Goal: Transaction & Acquisition: Purchase product/service

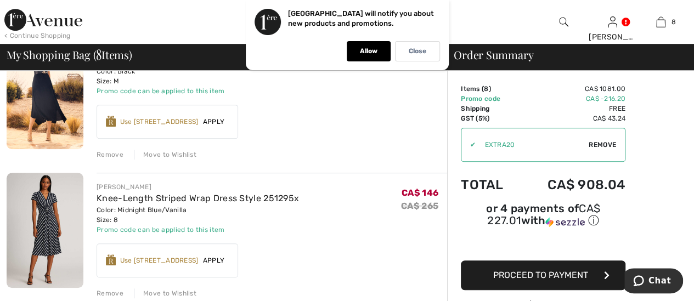
scroll to position [329, 0]
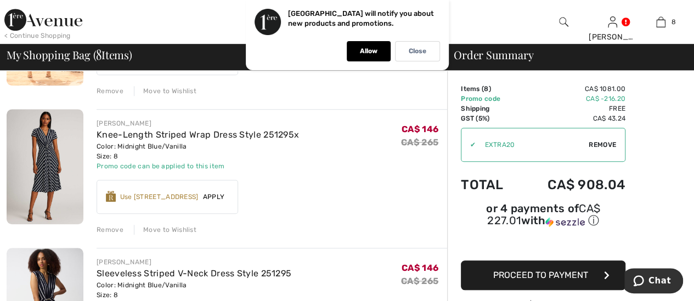
click at [112, 226] on div "Remove" at bounding box center [110, 230] width 27 height 10
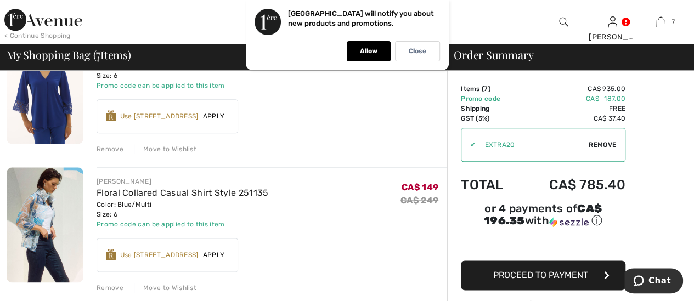
scroll to position [604, 0]
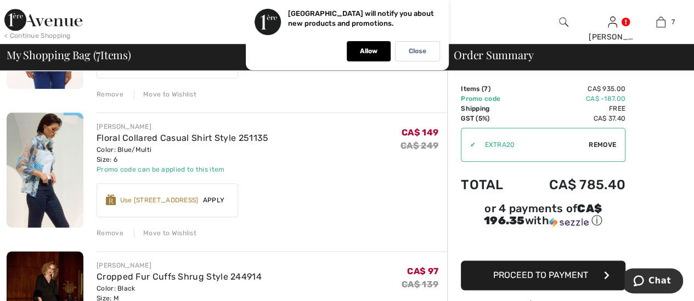
click at [109, 233] on div "Remove" at bounding box center [110, 233] width 27 height 10
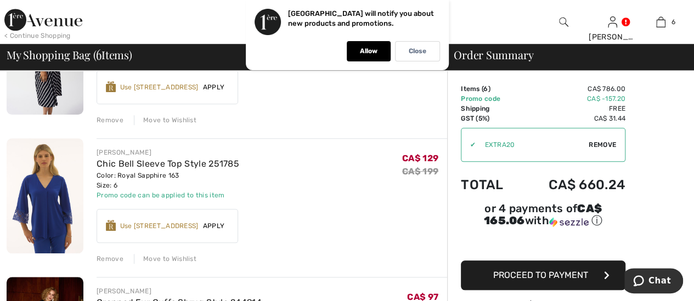
scroll to position [220, 0]
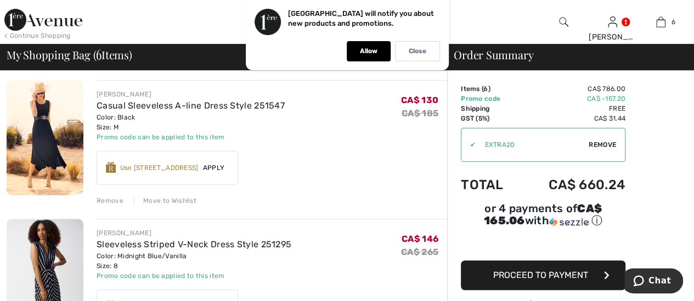
click at [166, 99] on div "Casual Sleeveless A-line Dress Style 251547" at bounding box center [191, 105] width 188 height 13
click at [181, 101] on link "Casual Sleeveless A-line Dress Style 251547" at bounding box center [191, 105] width 188 height 10
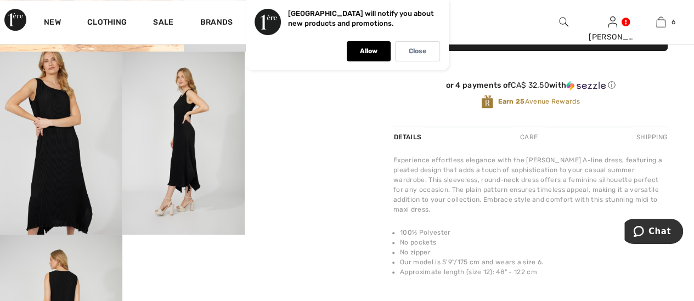
scroll to position [168, 0]
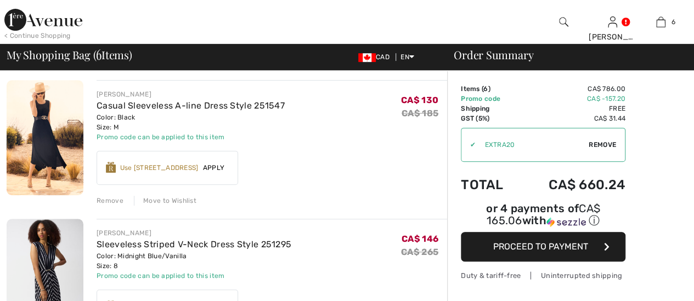
scroll to position [220, 0]
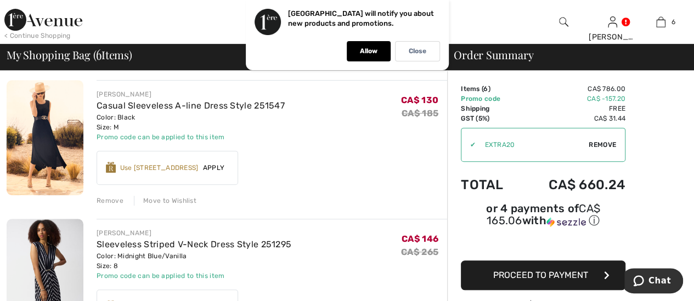
click at [188, 200] on div "Move to Wishlist" at bounding box center [165, 201] width 63 height 10
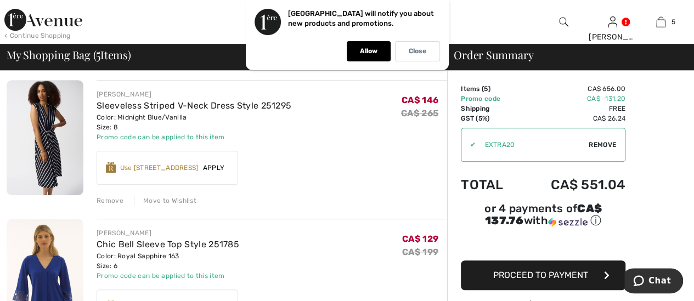
scroll to position [274, 0]
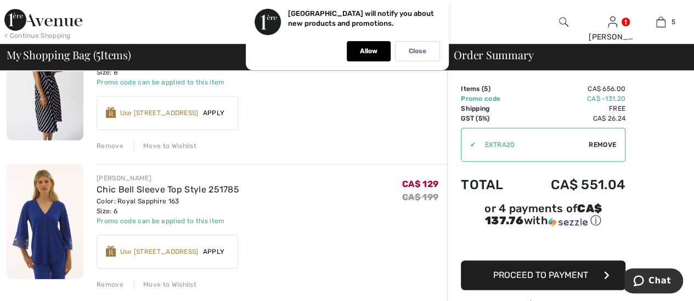
click at [191, 147] on div "Move to Wishlist" at bounding box center [165, 146] width 63 height 10
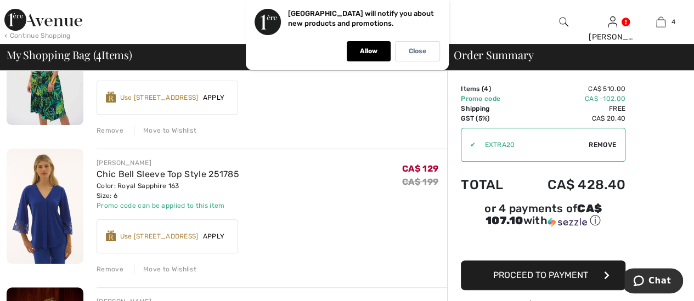
scroll to position [0, 0]
